Goal: Task Accomplishment & Management: Use online tool/utility

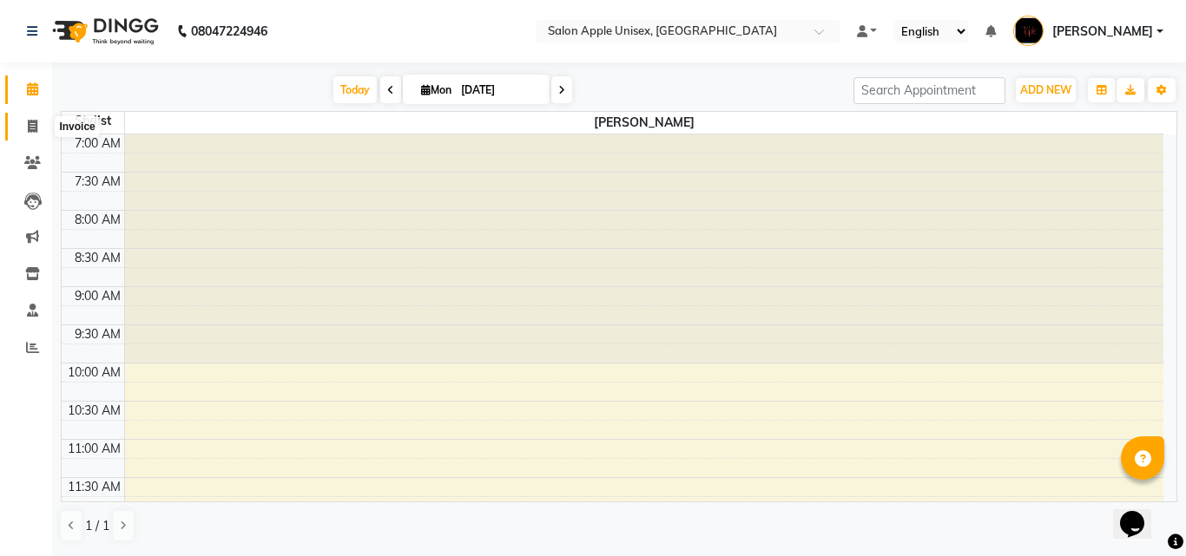
click at [41, 124] on span at bounding box center [32, 127] width 30 height 20
select select "133"
select select "service"
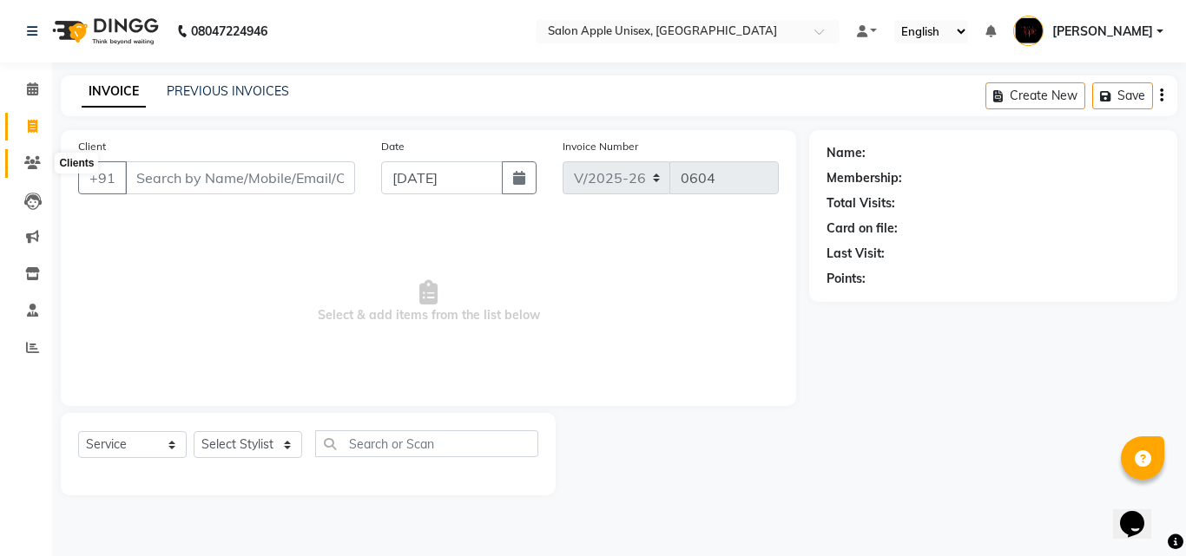
click at [28, 169] on span at bounding box center [32, 164] width 30 height 20
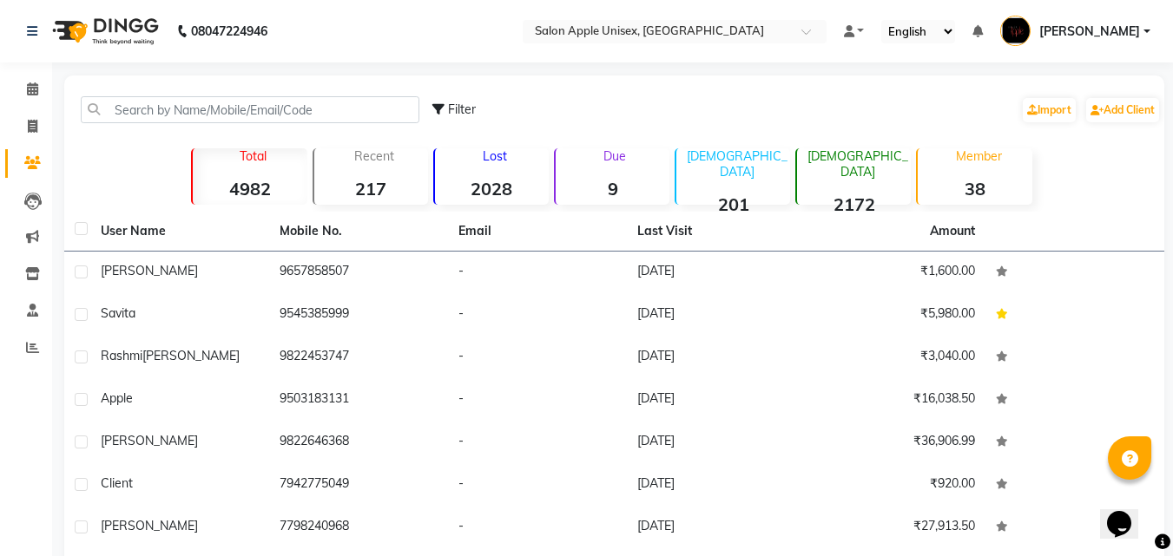
click at [1054, 145] on div "Total 4982 Recent 217 Lost 2028 Due 9 [DEMOGRAPHIC_DATA] 201 [DEMOGRAPHIC_DATA]…" at bounding box center [614, 174] width 963 height 61
